Goal: Transaction & Acquisition: Purchase product/service

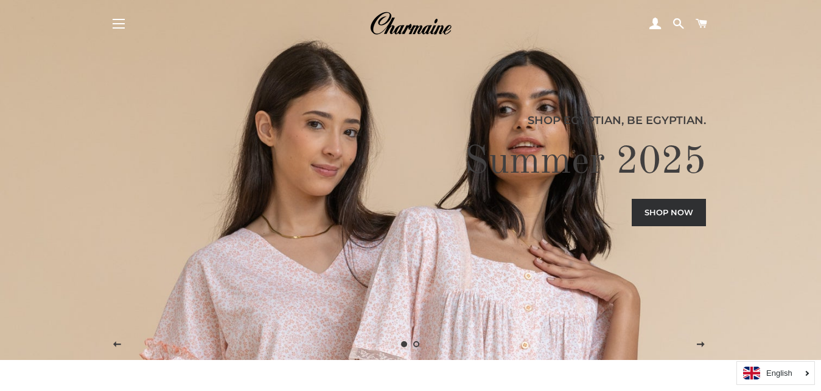
click at [670, 219] on link "Shop now" at bounding box center [669, 212] width 74 height 27
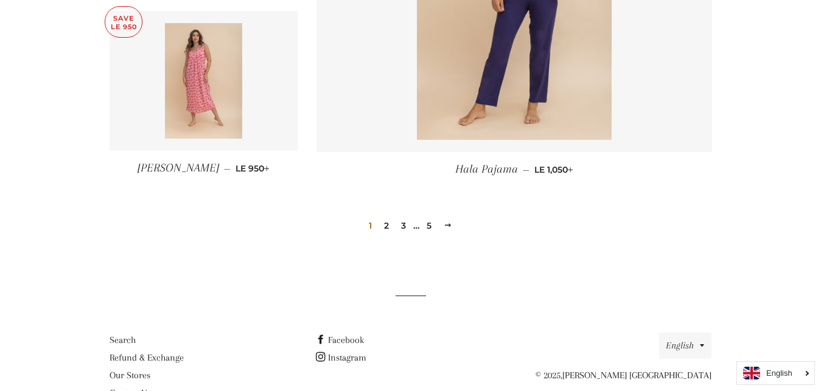
scroll to position [1770, 0]
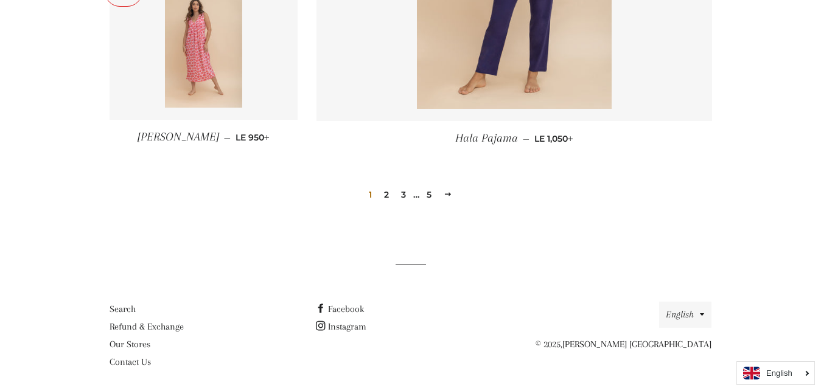
click at [388, 192] on link "2" at bounding box center [386, 195] width 15 height 18
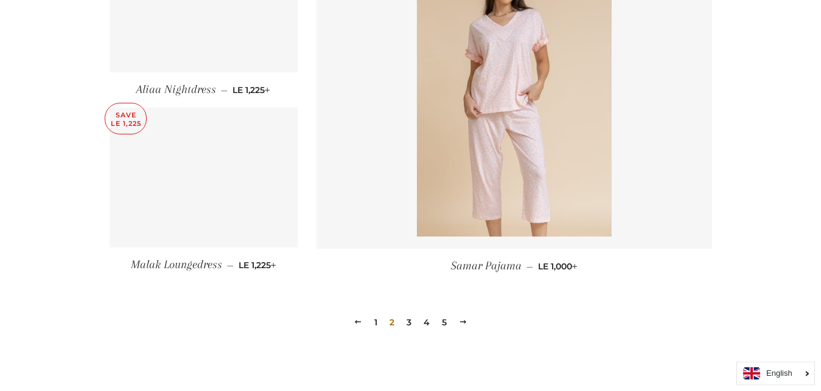
scroll to position [1738, 0]
